Goal: Book appointment/travel/reservation

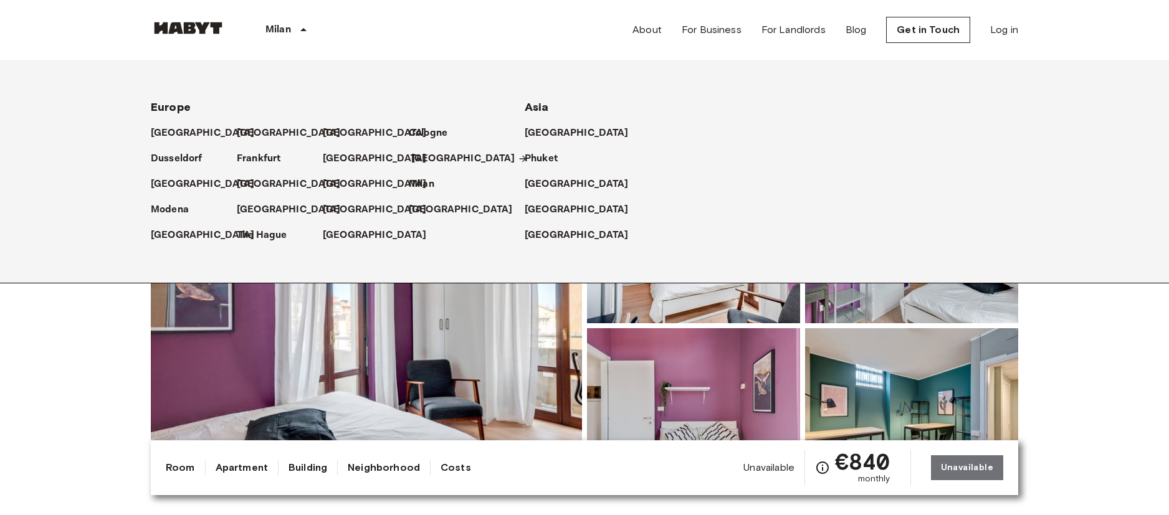
click at [432, 161] on p "[GEOGRAPHIC_DATA]" at bounding box center [463, 158] width 104 height 15
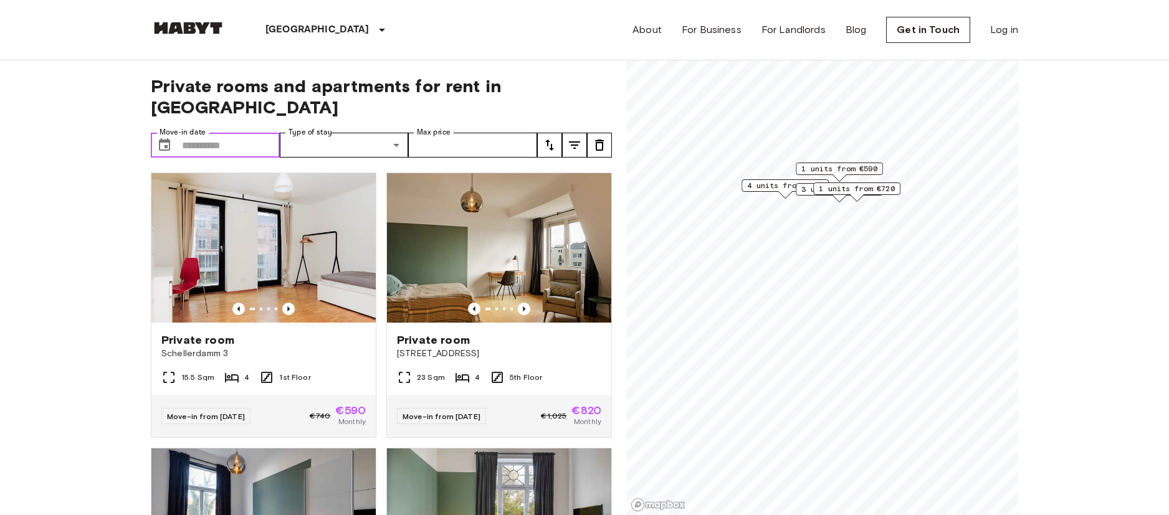
click at [223, 133] on input "Move-in date" at bounding box center [231, 145] width 98 height 25
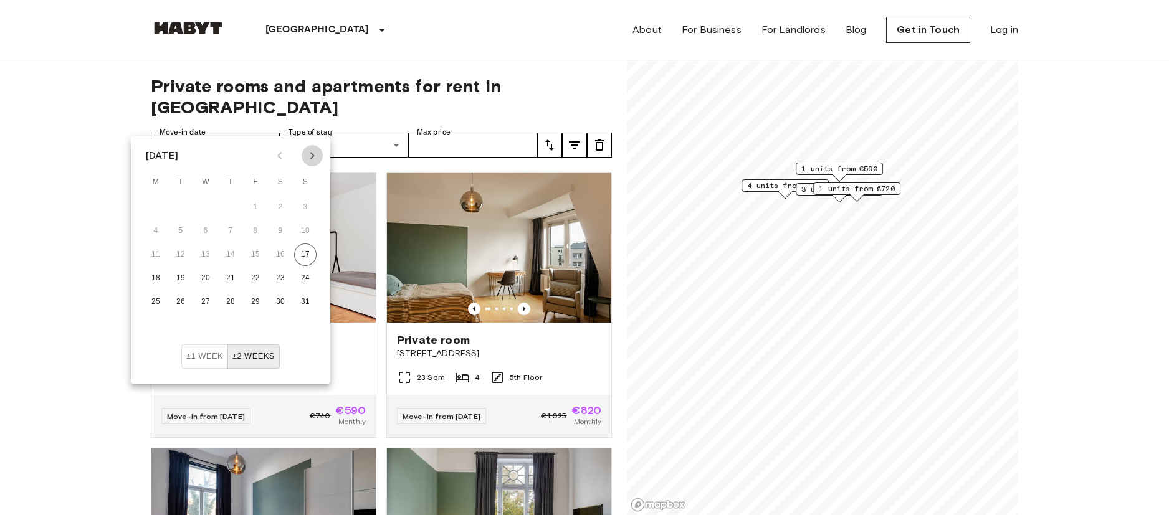
click at [313, 153] on icon "Next month" at bounding box center [312, 155] width 15 height 15
click at [315, 158] on icon "Next month" at bounding box center [312, 155] width 15 height 15
click at [272, 207] on button "1" at bounding box center [280, 207] width 22 height 22
type input "**********"
